Goal: Information Seeking & Learning: Learn about a topic

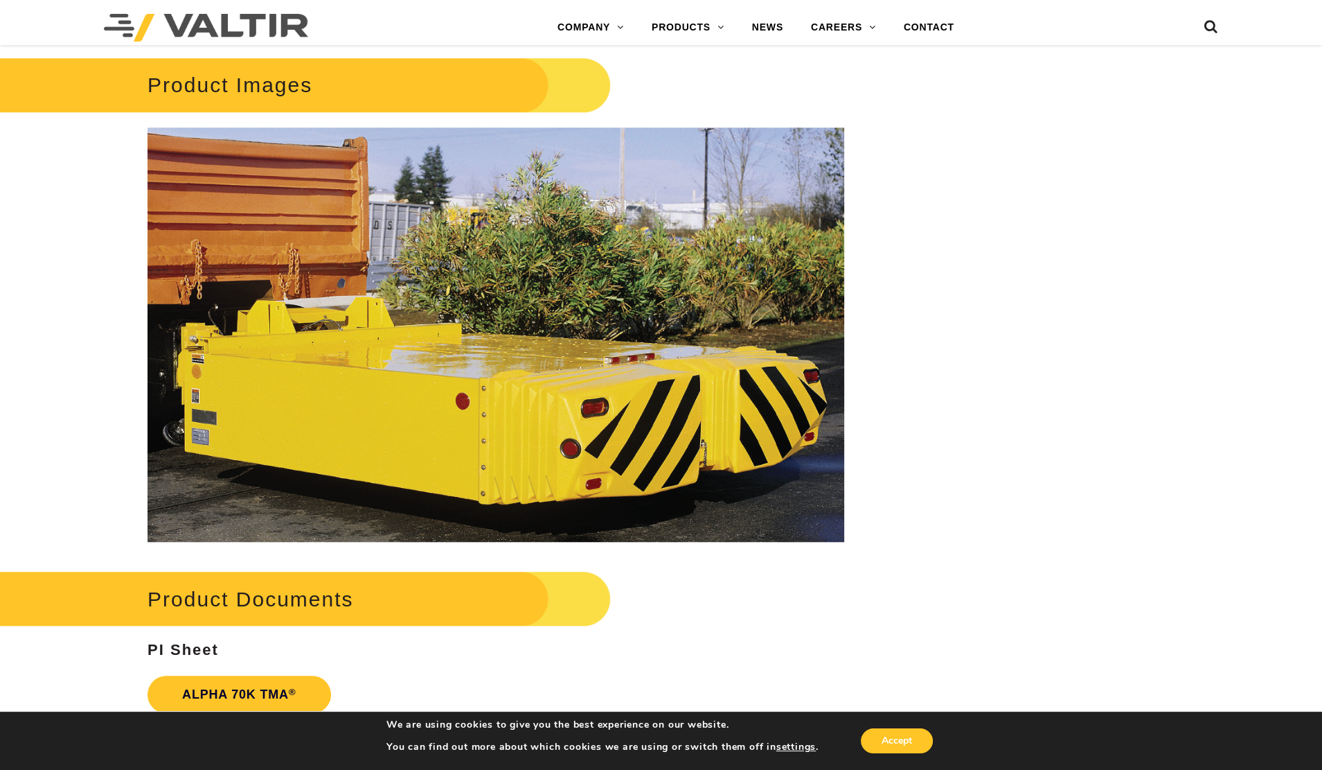
scroll to position [1270, 0]
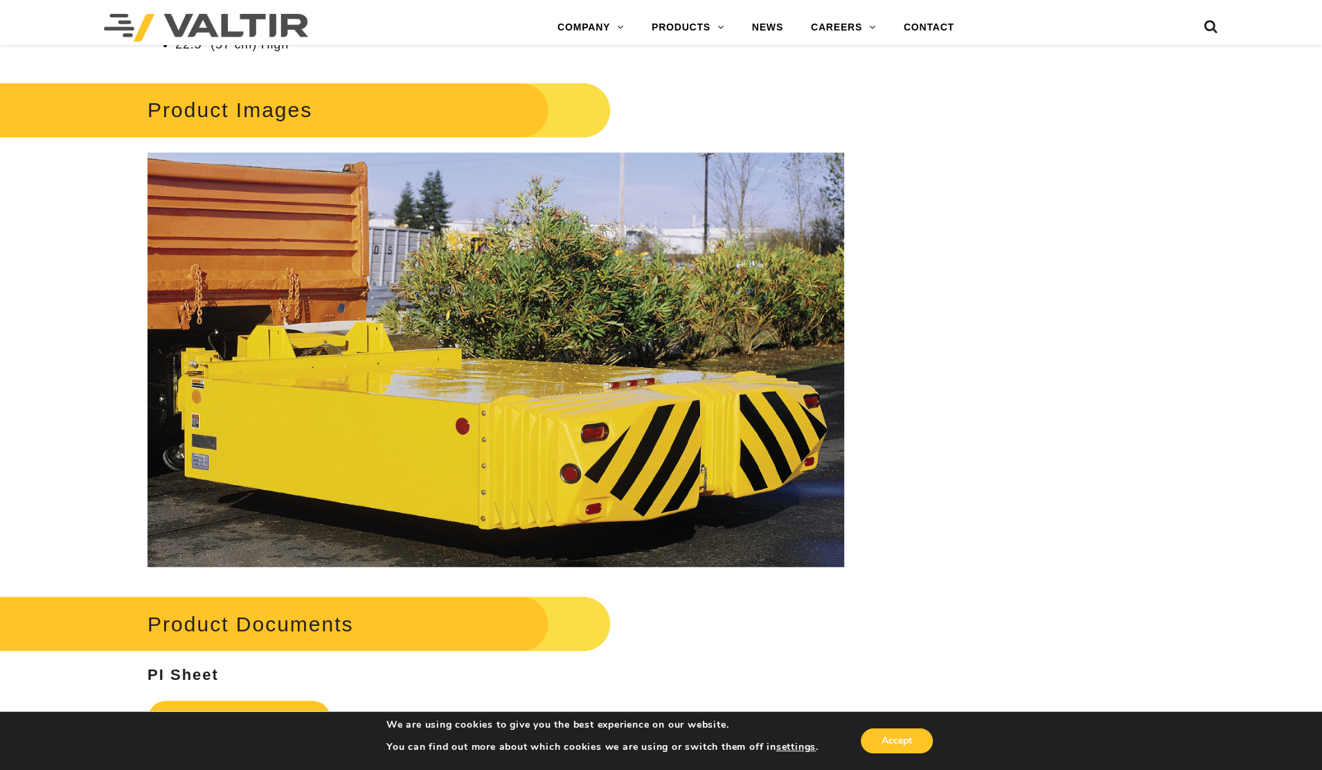
click at [977, 543] on div "**********" at bounding box center [661, 141] width 1322 height 2546
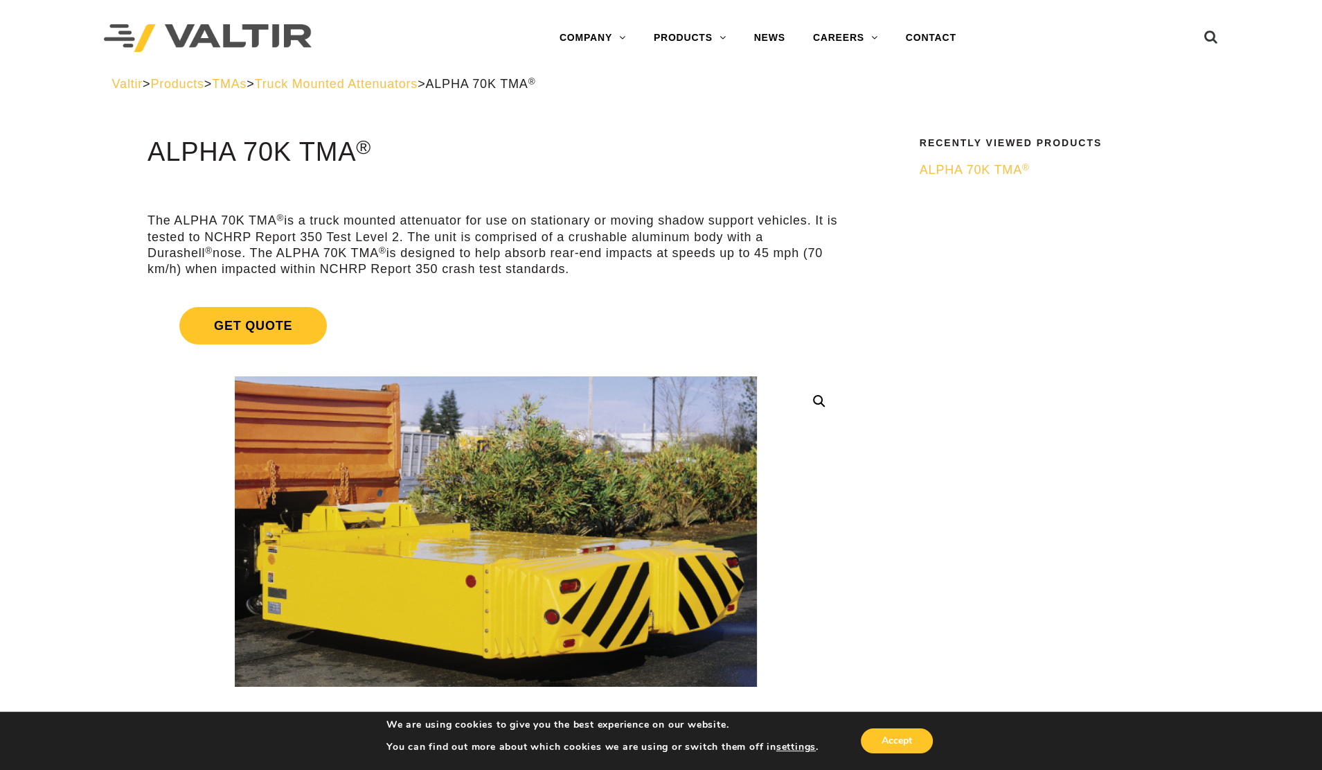
click at [418, 79] on span "Truck Mounted Attenuators" at bounding box center [336, 84] width 163 height 14
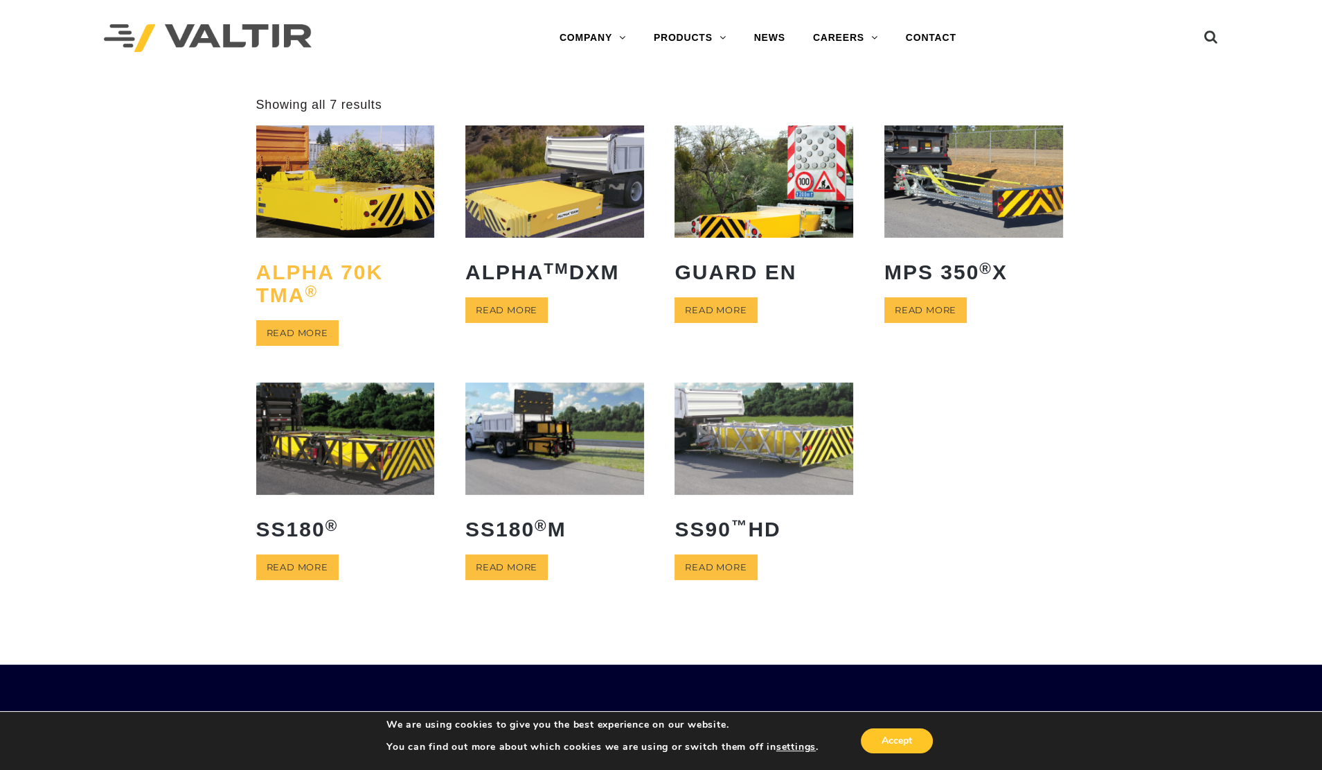
click at [366, 268] on h2 "ALPHA 70K TMA ®" at bounding box center [345, 283] width 179 height 67
click at [328, 531] on sup "®" at bounding box center [332, 525] width 13 height 17
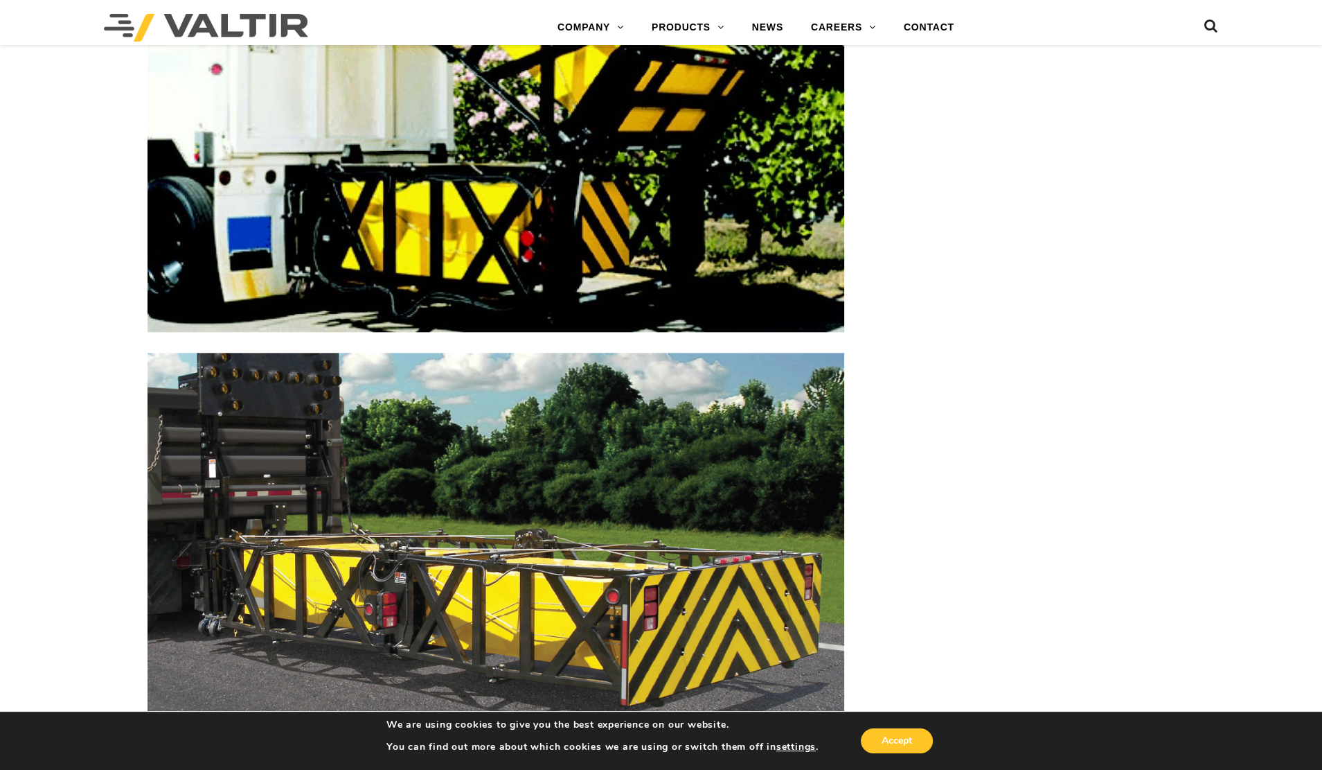
scroll to position [2078, 0]
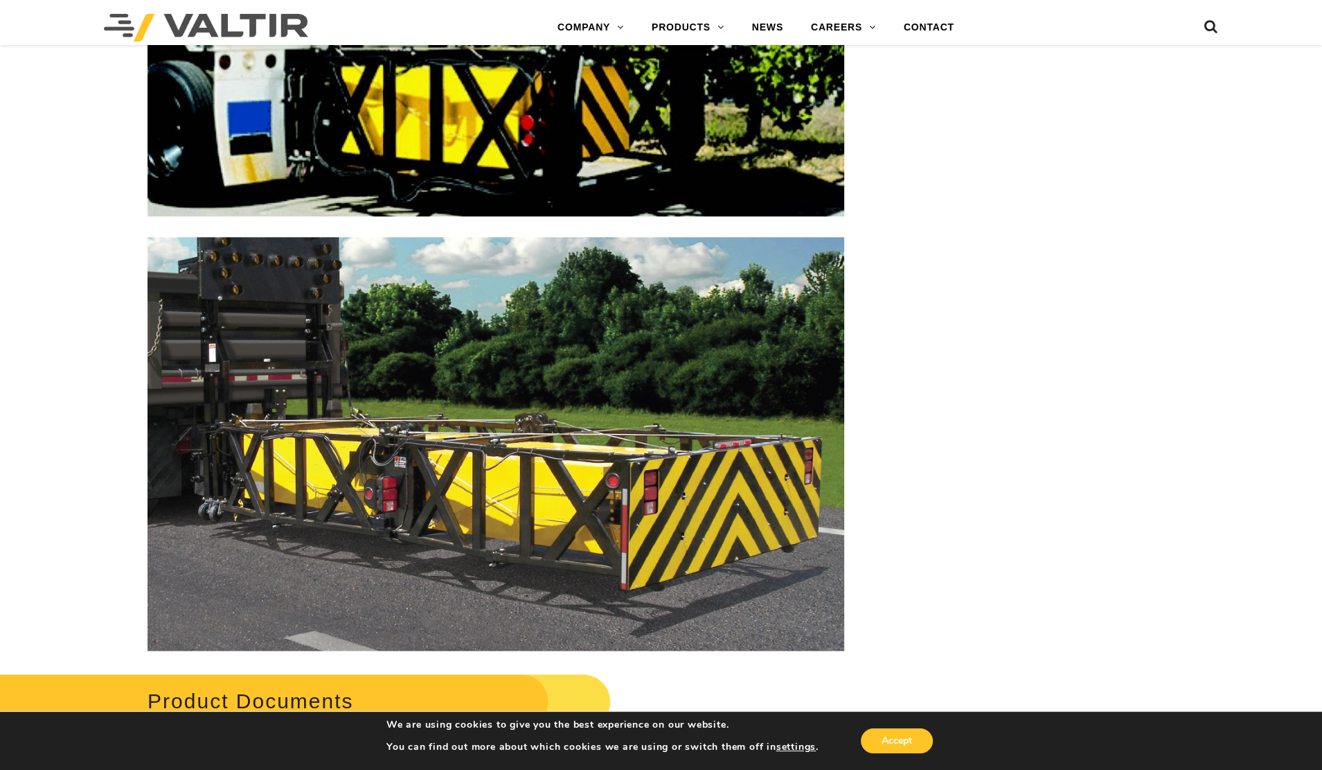
click at [640, 473] on img at bounding box center [496, 444] width 697 height 414
